Goal: Information Seeking & Learning: Learn about a topic

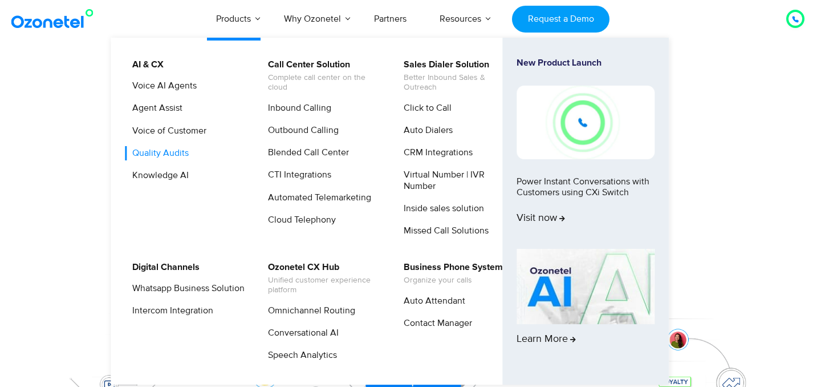
click at [171, 82] on link "Voice AI Agents" at bounding box center [162, 86] width 74 height 14
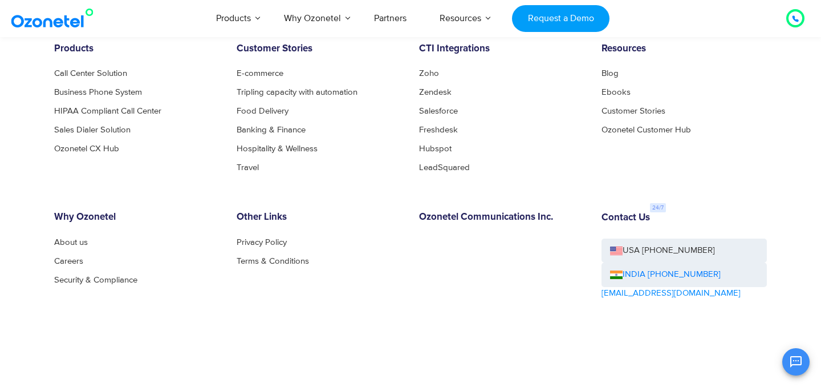
scroll to position [2514, 0]
